Goal: Find specific page/section: Locate item on page

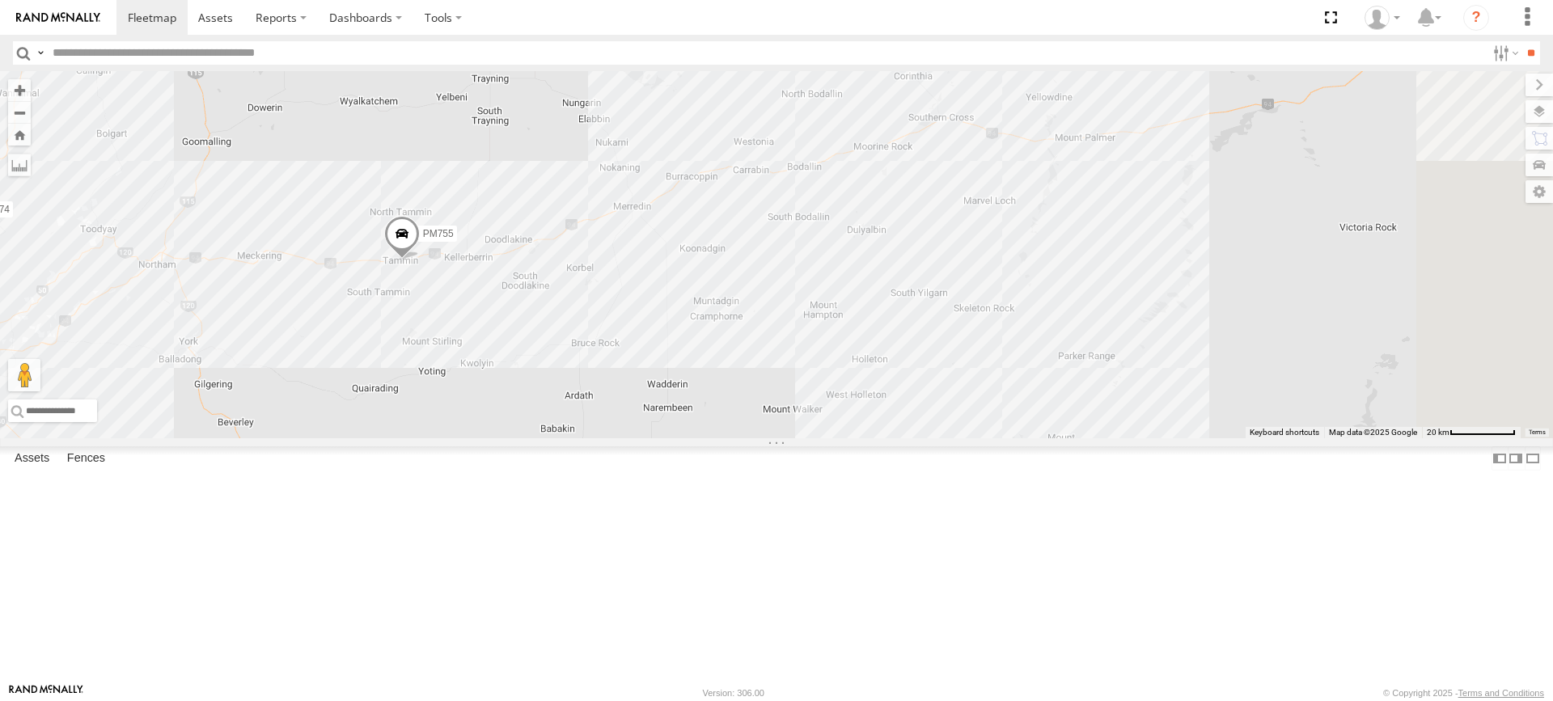
drag, startPoint x: 674, startPoint y: 427, endPoint x: 598, endPoint y: 463, distance: 84.3
click at [598, 438] on div "PM755 F0511 D0474 F0475 F0441" at bounding box center [776, 254] width 1553 height 367
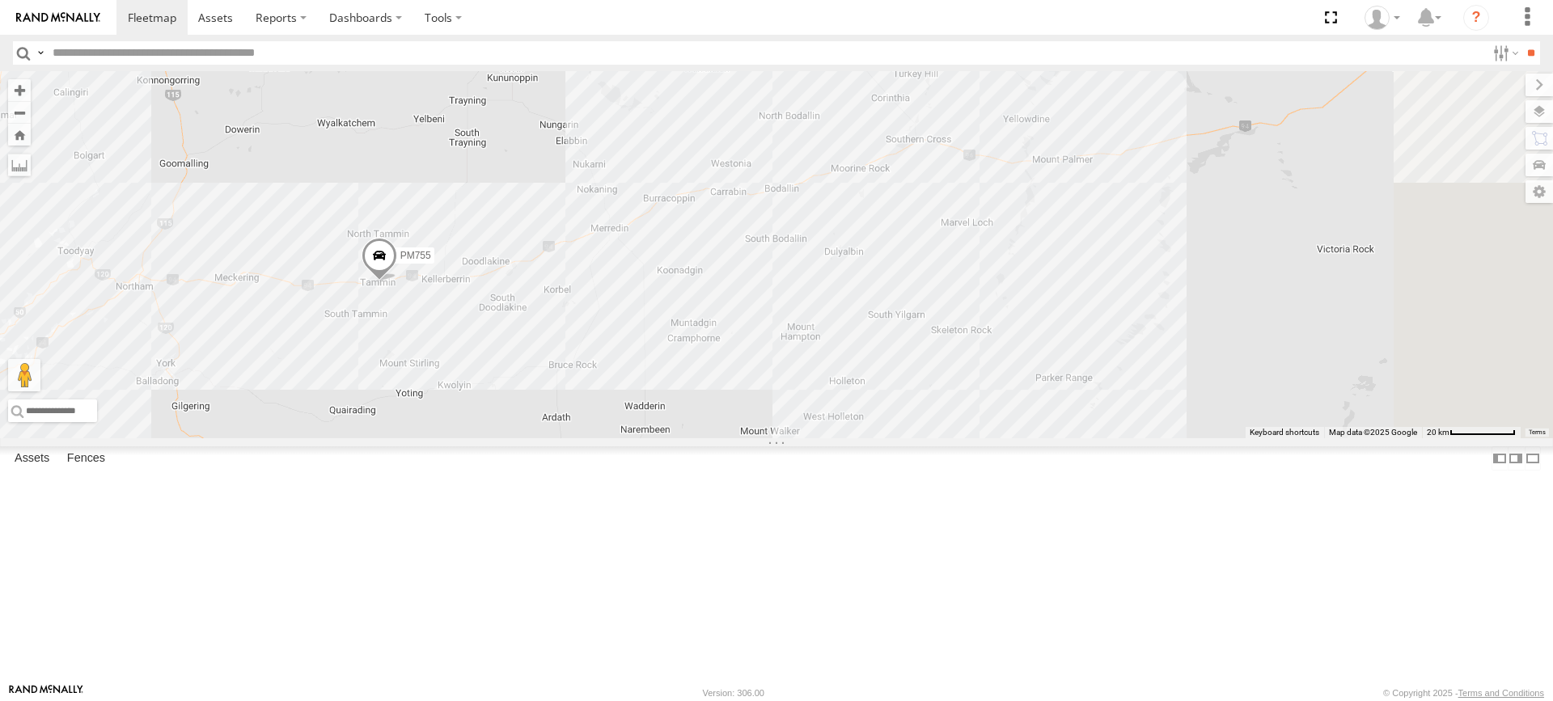
drag, startPoint x: 493, startPoint y: 331, endPoint x: 442, endPoint y: 402, distance: 88.0
click at [442, 402] on div "PM755 F0511 D0474 F0475 F0441" at bounding box center [776, 254] width 1553 height 367
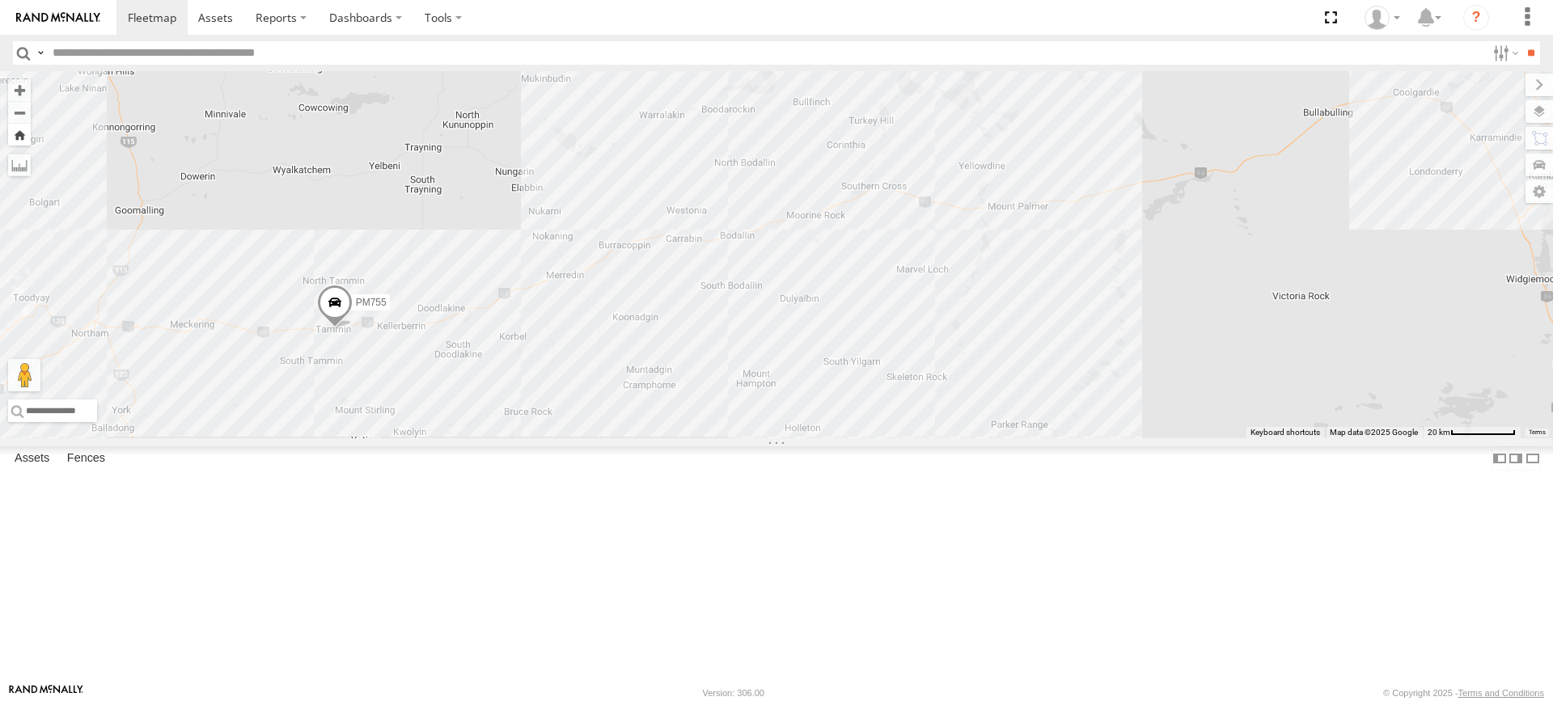
click at [31, 137] on button "Zoom Home" at bounding box center [19, 135] width 23 height 22
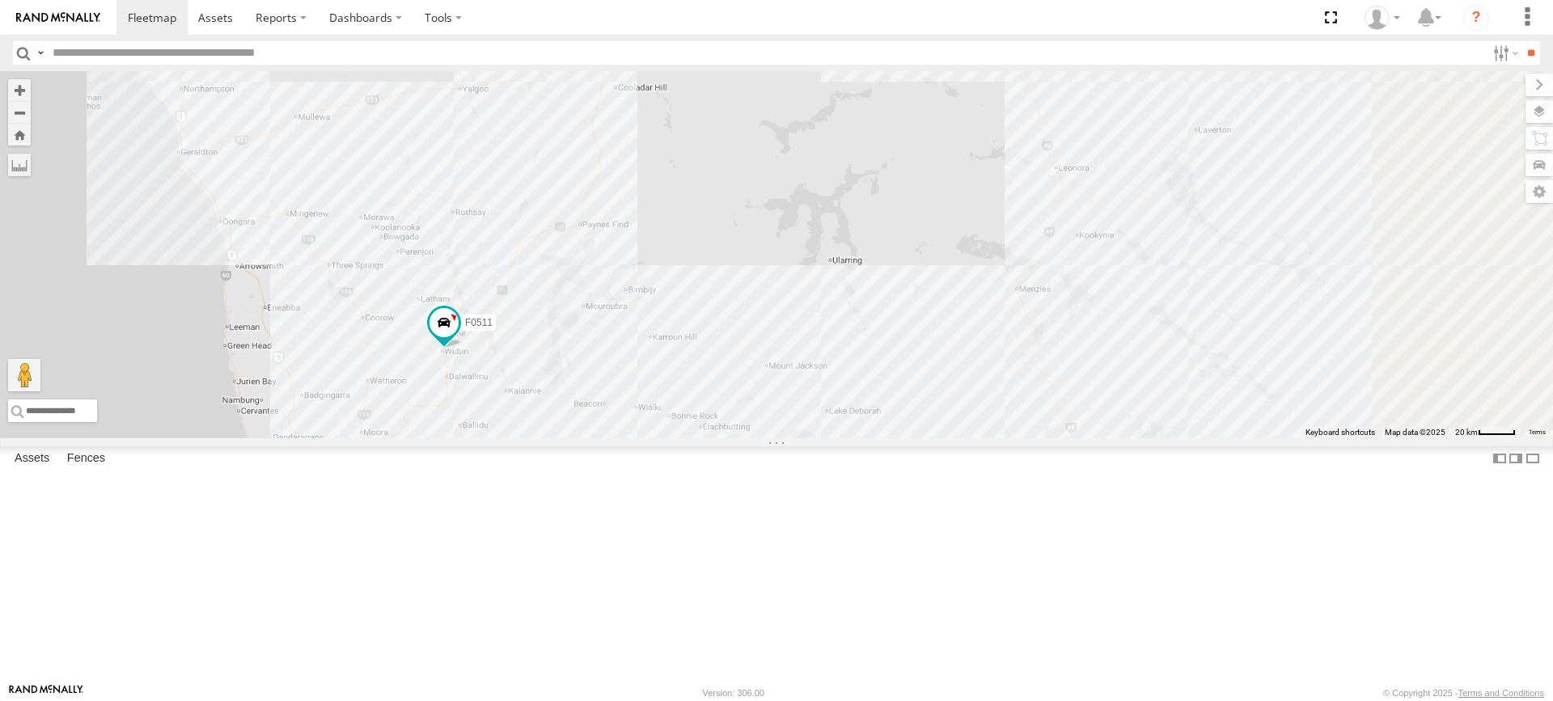
drag, startPoint x: 952, startPoint y: 535, endPoint x: 955, endPoint y: 354, distance: 180.4
click at [955, 355] on div "PM755 PM810 MV283 F0511 F0512 PM850 TL265 Cage101 D0557 TL289 F0448 F0400 PM706…" at bounding box center [776, 254] width 1553 height 367
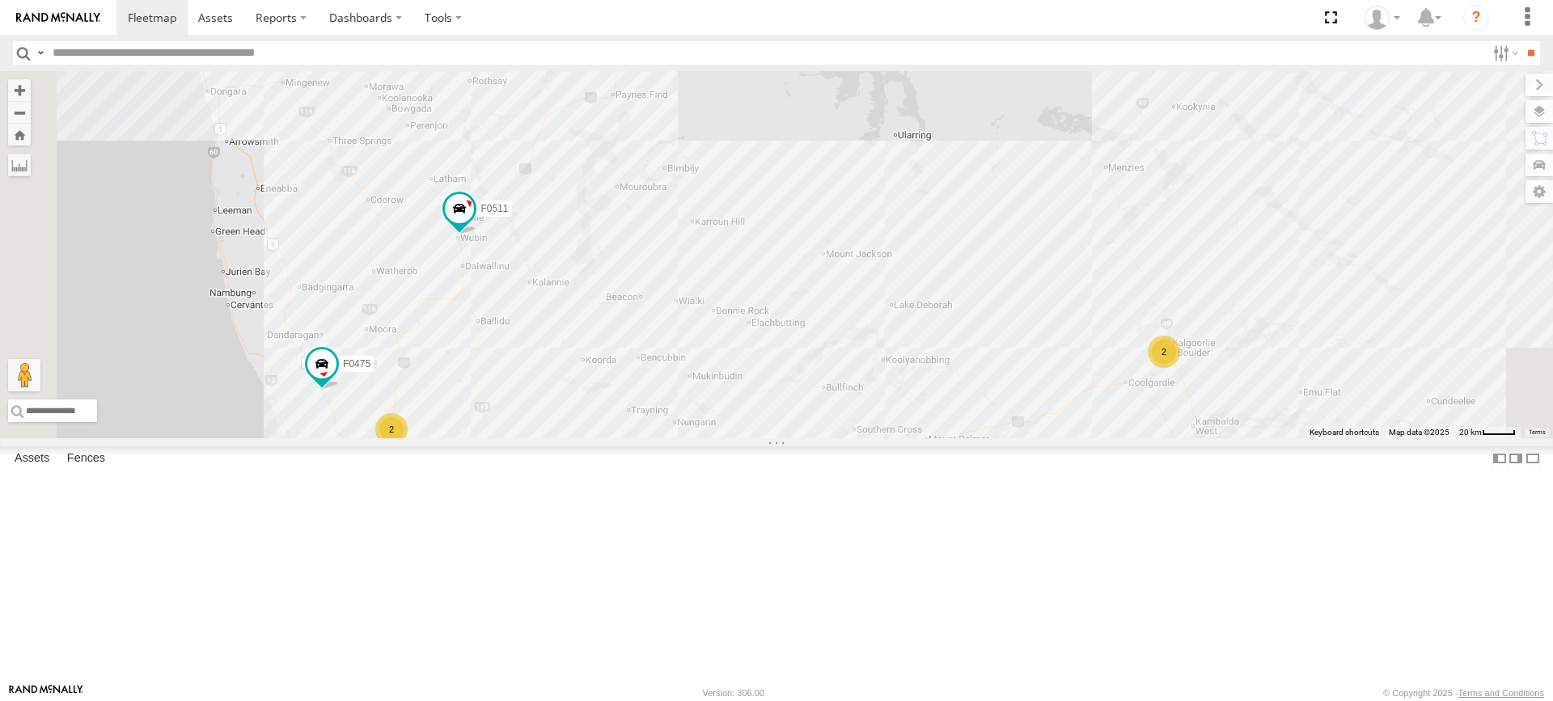
drag, startPoint x: 695, startPoint y: 548, endPoint x: 793, endPoint y: 383, distance: 191.4
click at [793, 383] on div "PM755 PM810 MV283 F0511 F0512 PM850 TL265 Cage101 D0557 TL289 F0448 F0400 PM706…" at bounding box center [776, 254] width 1553 height 367
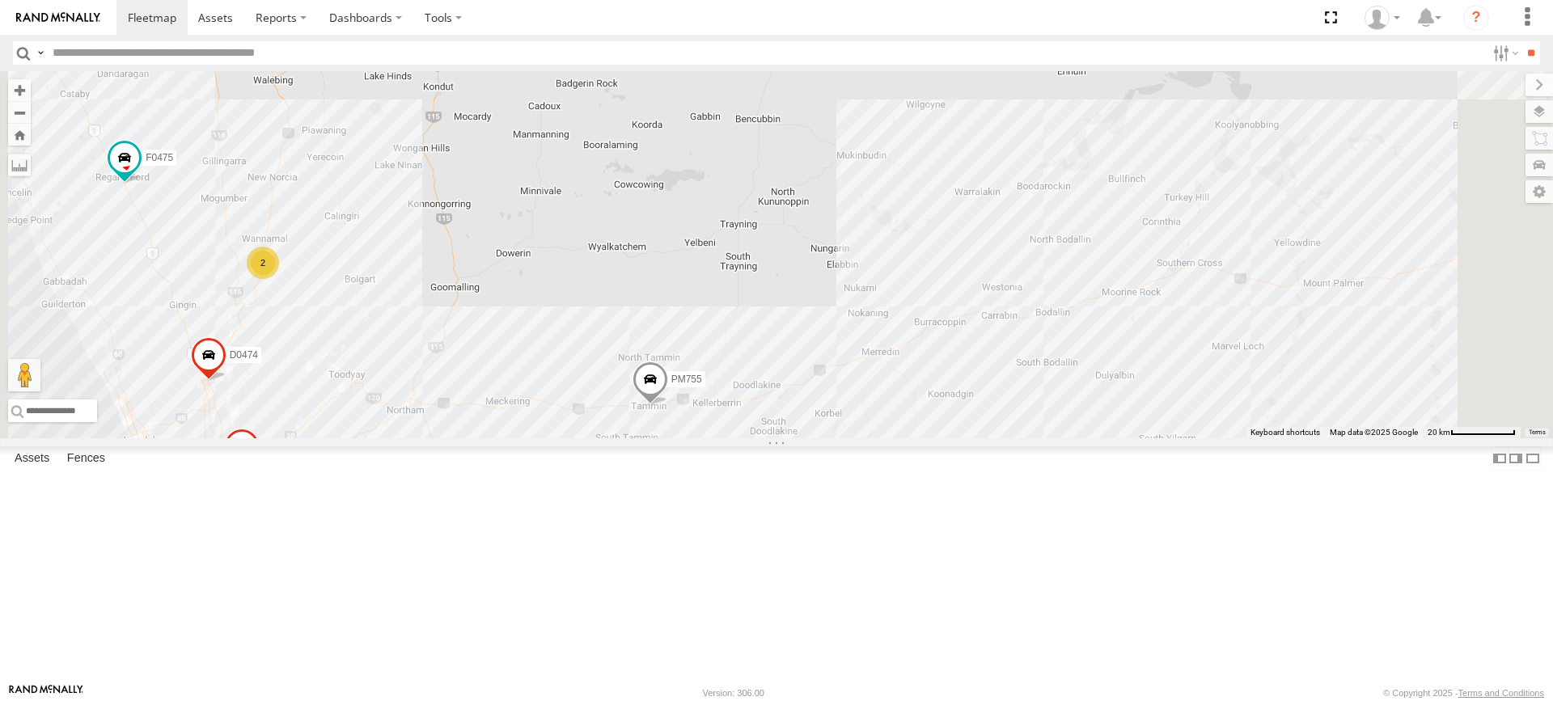
drag, startPoint x: 1055, startPoint y: 563, endPoint x: 937, endPoint y: 547, distance: 119.1
click at [937, 438] on div "PM755 PM810 MV283 F0511 F0512 PM850 TL265 Cage101 D0557 TL289 F0448 F0400 PM706…" at bounding box center [776, 254] width 1553 height 367
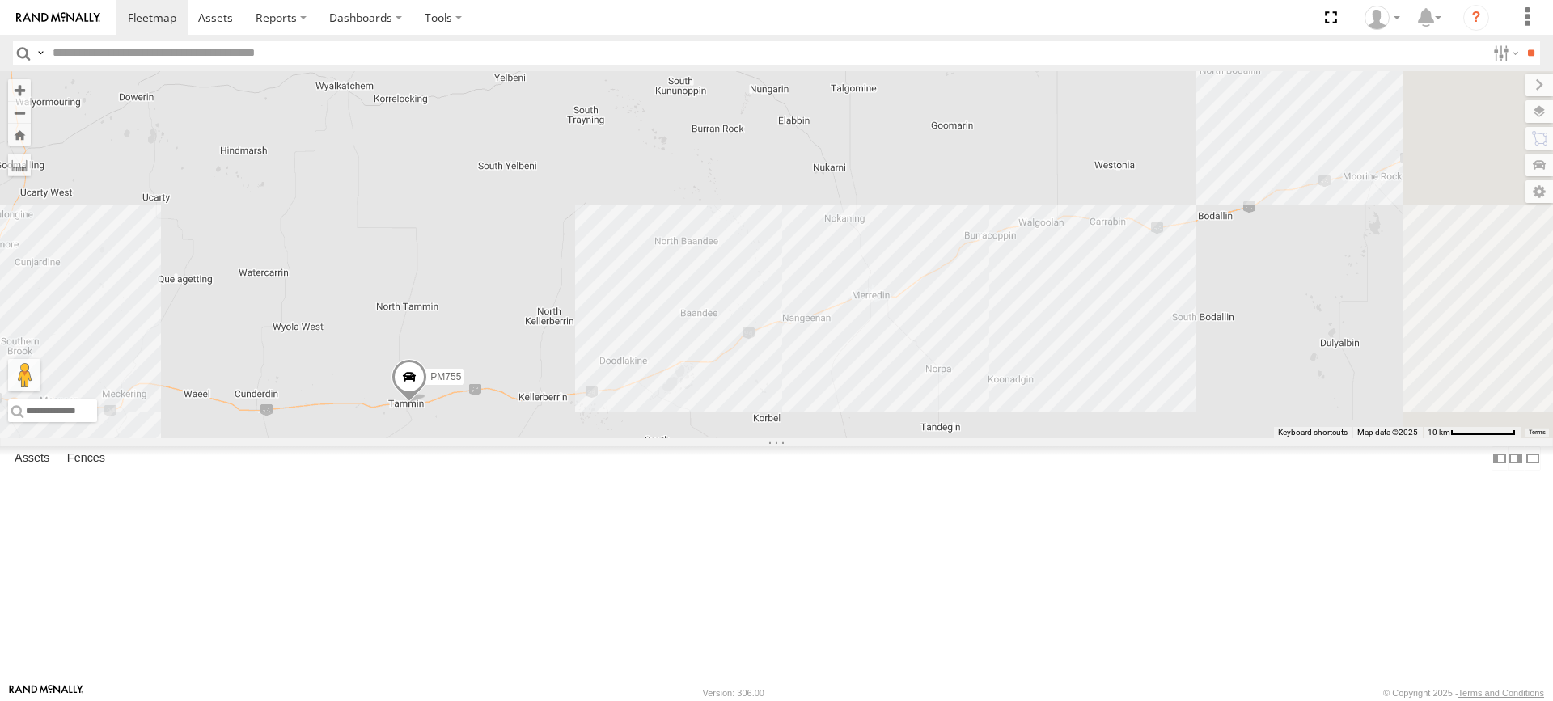
drag, startPoint x: 853, startPoint y: 550, endPoint x: 608, endPoint y: 588, distance: 248.0
click at [608, 438] on div "PM755 PM810 MV283 F0511 F0512 PM850 TL265 Cage101 D0557 TL289 F0448 F0400 PM706…" at bounding box center [776, 254] width 1553 height 367
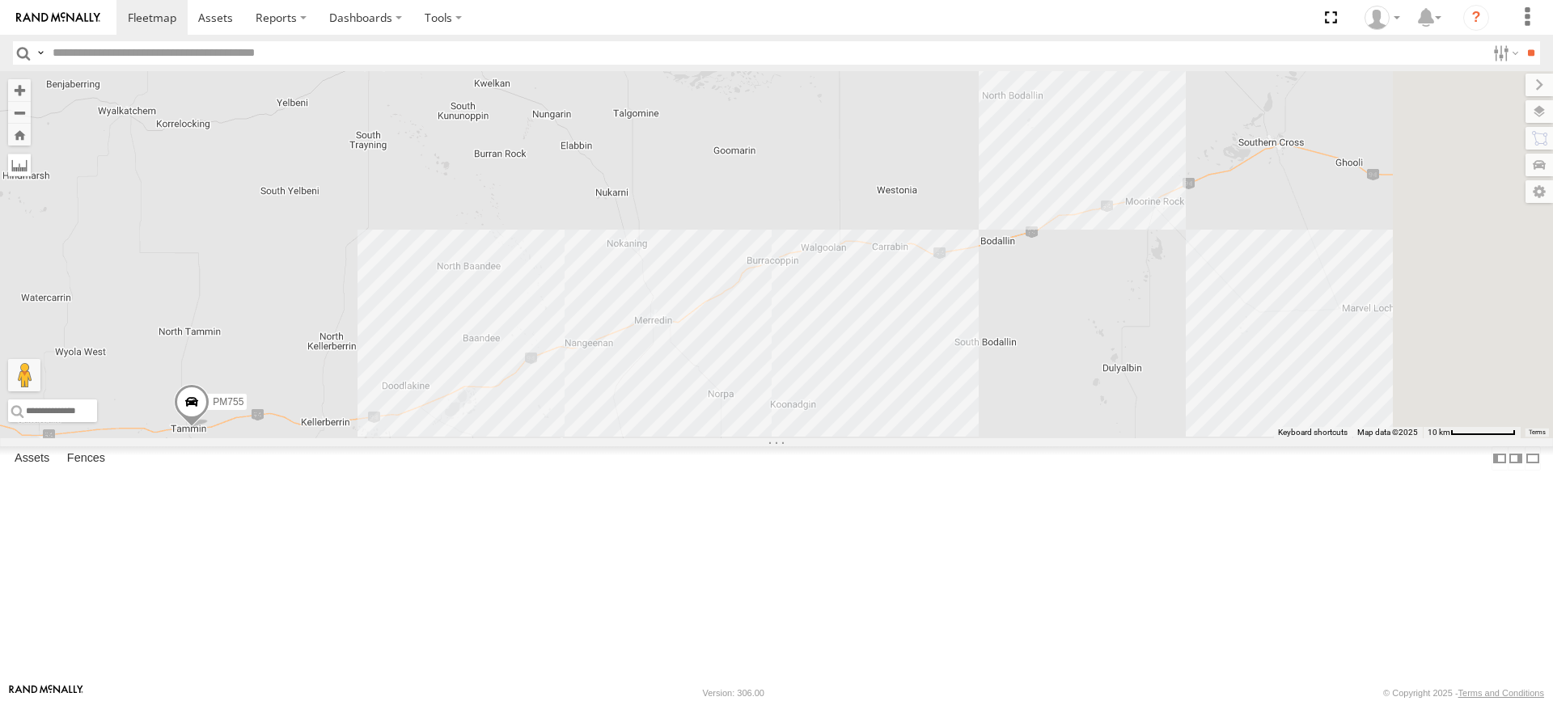
click at [31, 167] on label at bounding box center [19, 165] width 23 height 23
click at [1475, 270] on div "PM755 PM810 MV283 F0511 F0512 PM850 TL265 Cage101 D0557 TL289 F0448 F0400 PM706…" at bounding box center [776, 254] width 1553 height 367
click at [854, 436] on div "PM755 PM810 MV283 F0511 F0512 PM850 TL265 Cage101 D0557 TL289 F0448 F0400 PM706…" at bounding box center [776, 254] width 1553 height 367
drag, startPoint x: 854, startPoint y: 436, endPoint x: 854, endPoint y: 446, distance: 10.5
click at [663, 334] on img "Start" at bounding box center [651, 322] width 23 height 23
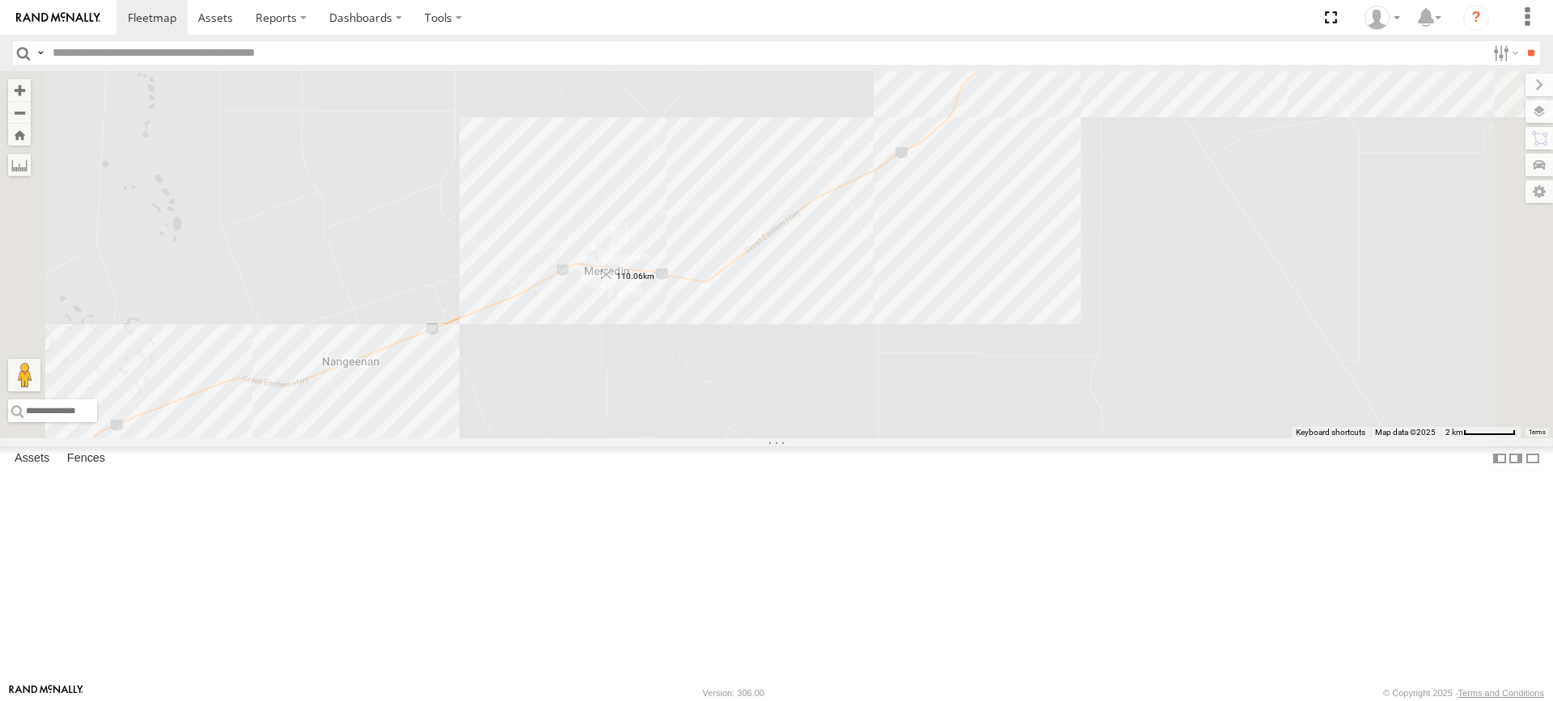
drag, startPoint x: 805, startPoint y: 408, endPoint x: 814, endPoint y: 391, distance: 18.5
click at [618, 286] on img "110.06km" at bounding box center [606, 275] width 23 height 23
drag, startPoint x: 811, startPoint y: 385, endPoint x: 1292, endPoint y: 101, distance: 558.0
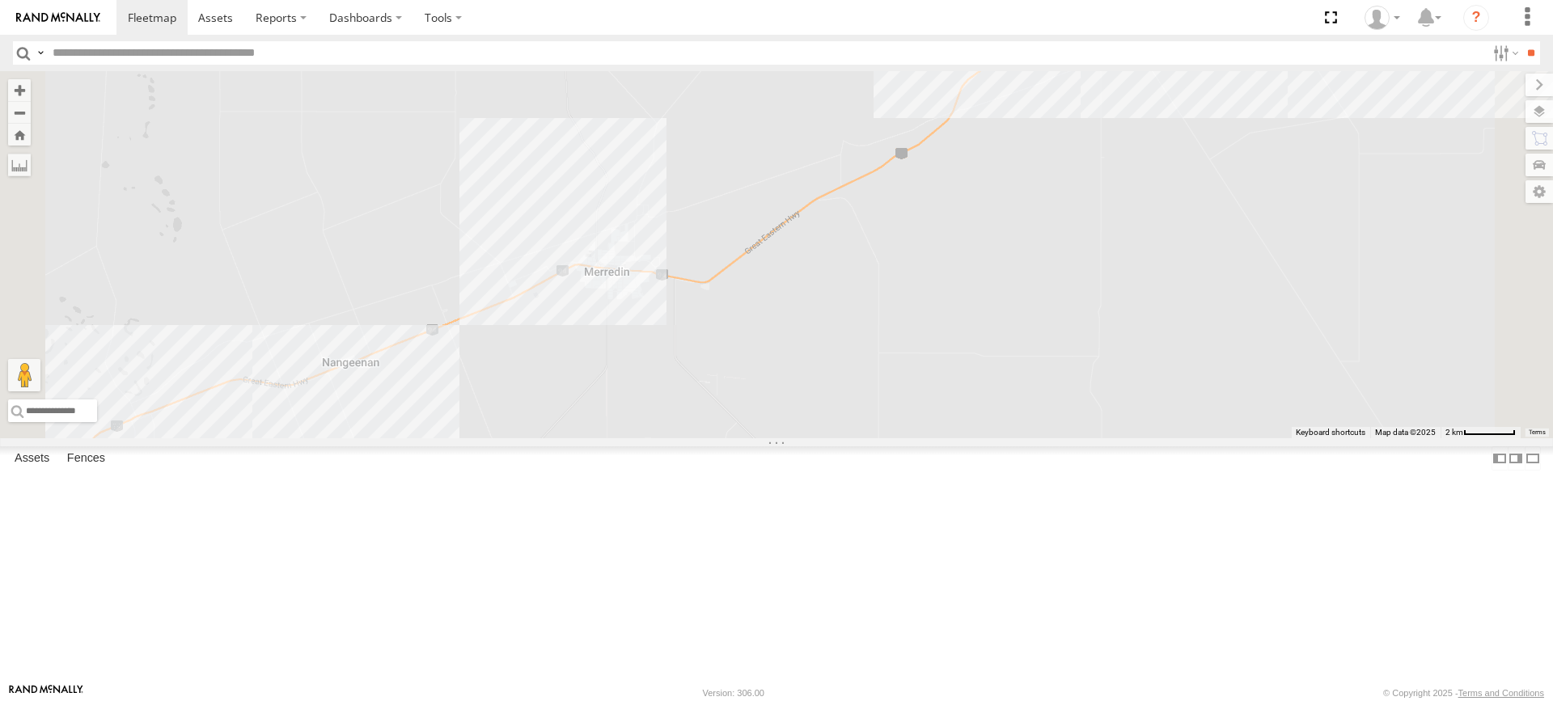
click at [0, 0] on label at bounding box center [0, 0] width 0 height 0
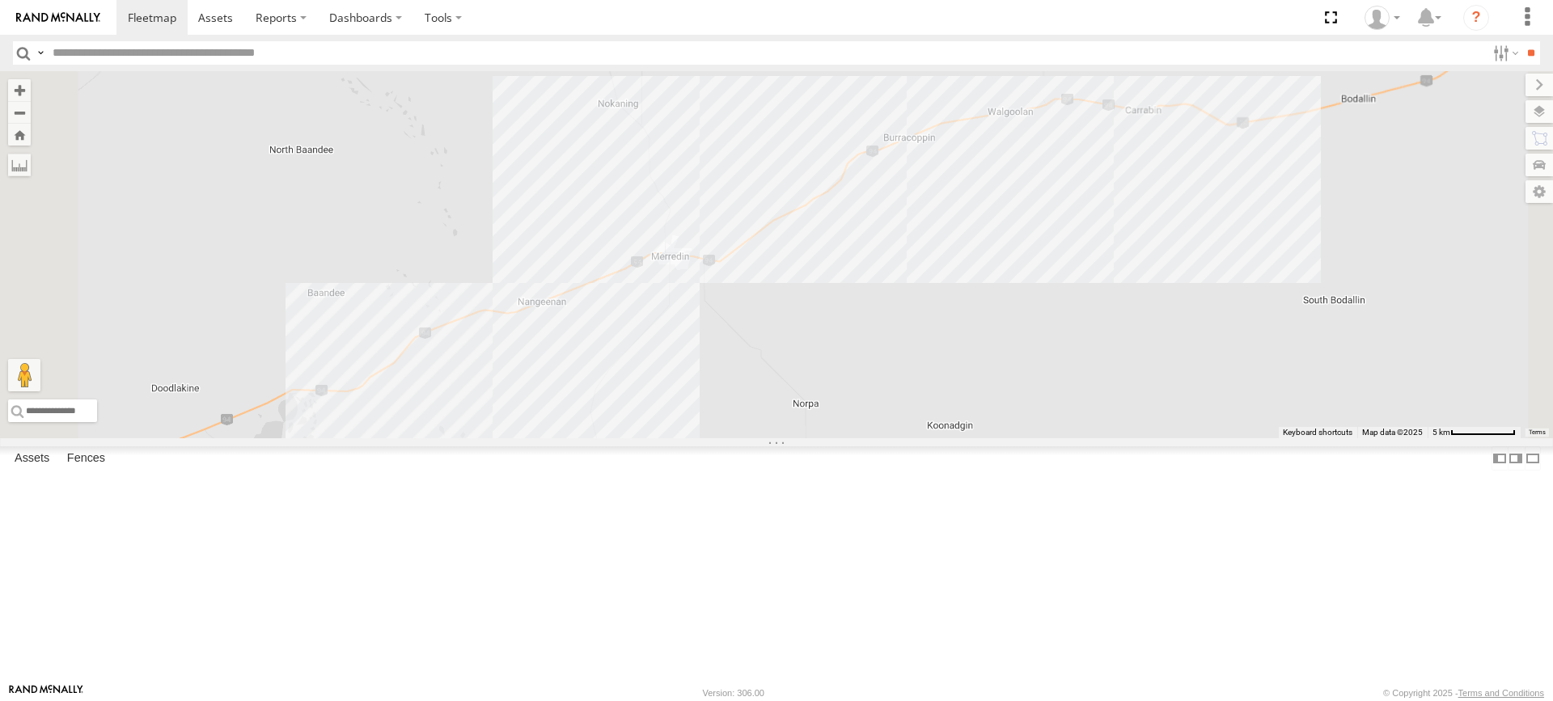
drag, startPoint x: 814, startPoint y: 506, endPoint x: 846, endPoint y: 473, distance: 46.3
click at [846, 438] on div at bounding box center [776, 254] width 1553 height 367
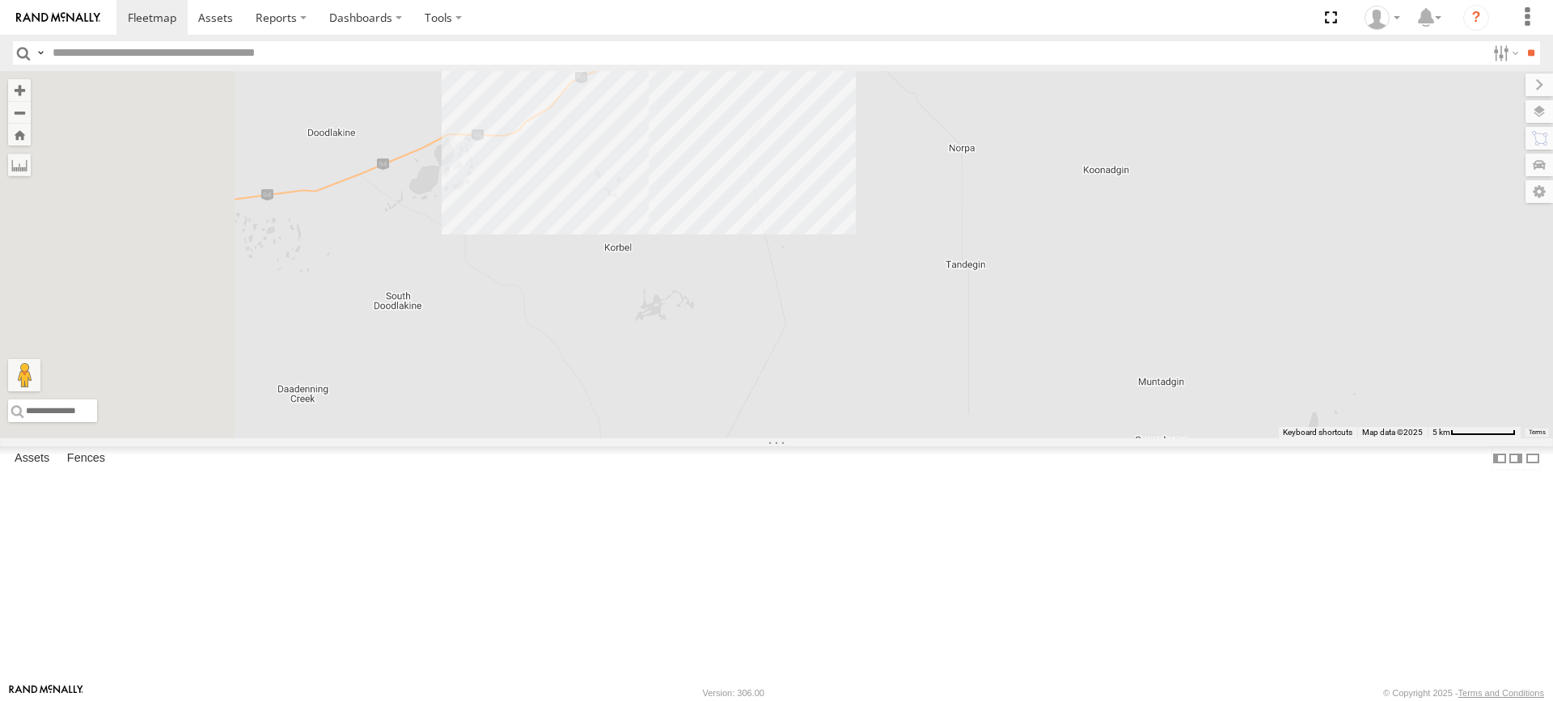
drag, startPoint x: 857, startPoint y: 454, endPoint x: 1002, endPoint y: 210, distance: 283.2
click at [1002, 210] on div at bounding box center [776, 254] width 1553 height 367
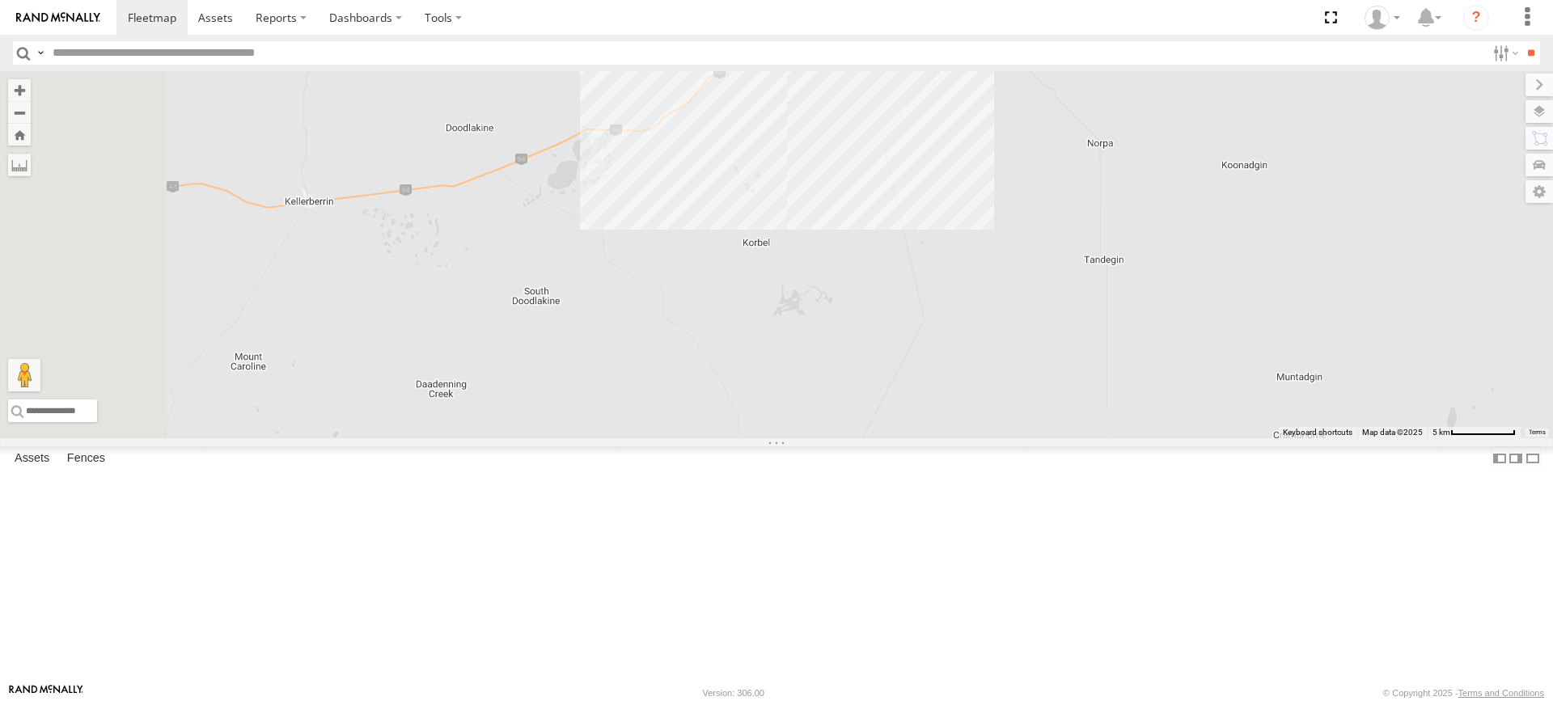
drag, startPoint x: 854, startPoint y: 367, endPoint x: 1020, endPoint y: 377, distance: 166.1
click at [1020, 377] on div at bounding box center [776, 254] width 1553 height 367
